Goal: Obtain resource: Download file/media

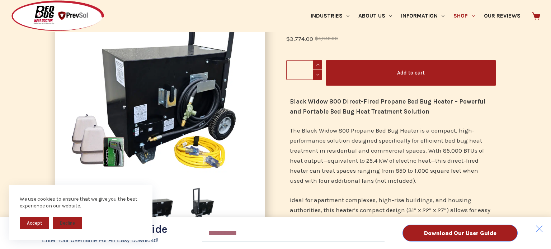
click at [308, 132] on div "Download Our User Guide Enter Your Username for an Easy Download! Email Downloa…" at bounding box center [275, 124] width 551 height 249
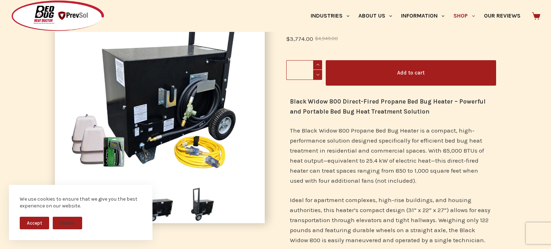
click at [308, 132] on div "Download Our User Guide Enter Your Username for an Easy Download! Email Downloa…" at bounding box center [275, 124] width 551 height 249
click at [325, 128] on p "The Black Widow 800 Propane Bed Bug Heater is a compact, high-performance solut…" at bounding box center [391, 155] width 203 height 60
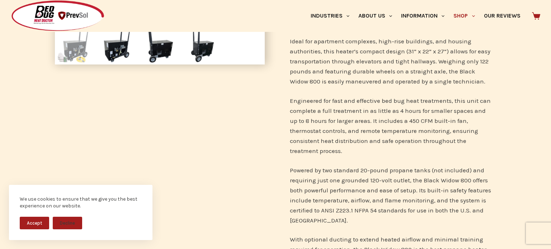
scroll to position [272, 0]
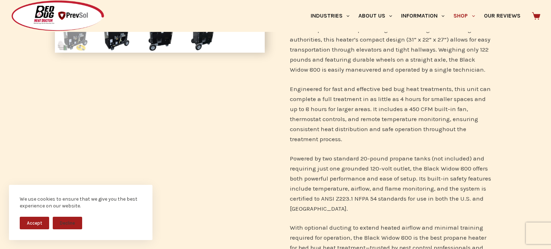
click at [325, 128] on p "Engineered for fast and effective bed bug heat treatments, this unit can comple…" at bounding box center [391, 114] width 203 height 60
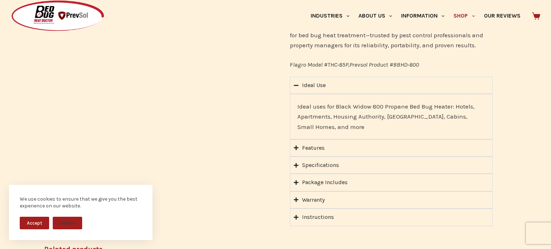
scroll to position [489, 0]
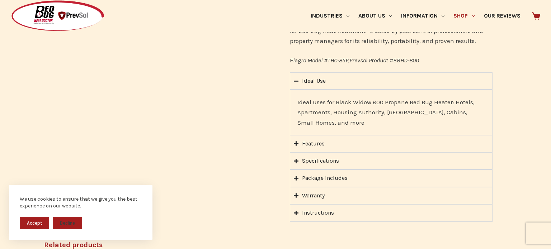
click at [297, 141] on icon "Accordion. Open links with Enter or Space, close with Escape, and navigate with…" at bounding box center [296, 143] width 5 height 5
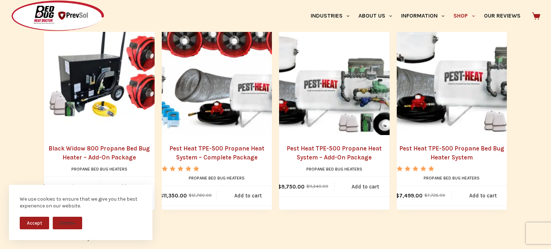
scroll to position [867, 0]
